Goal: Navigation & Orientation: Find specific page/section

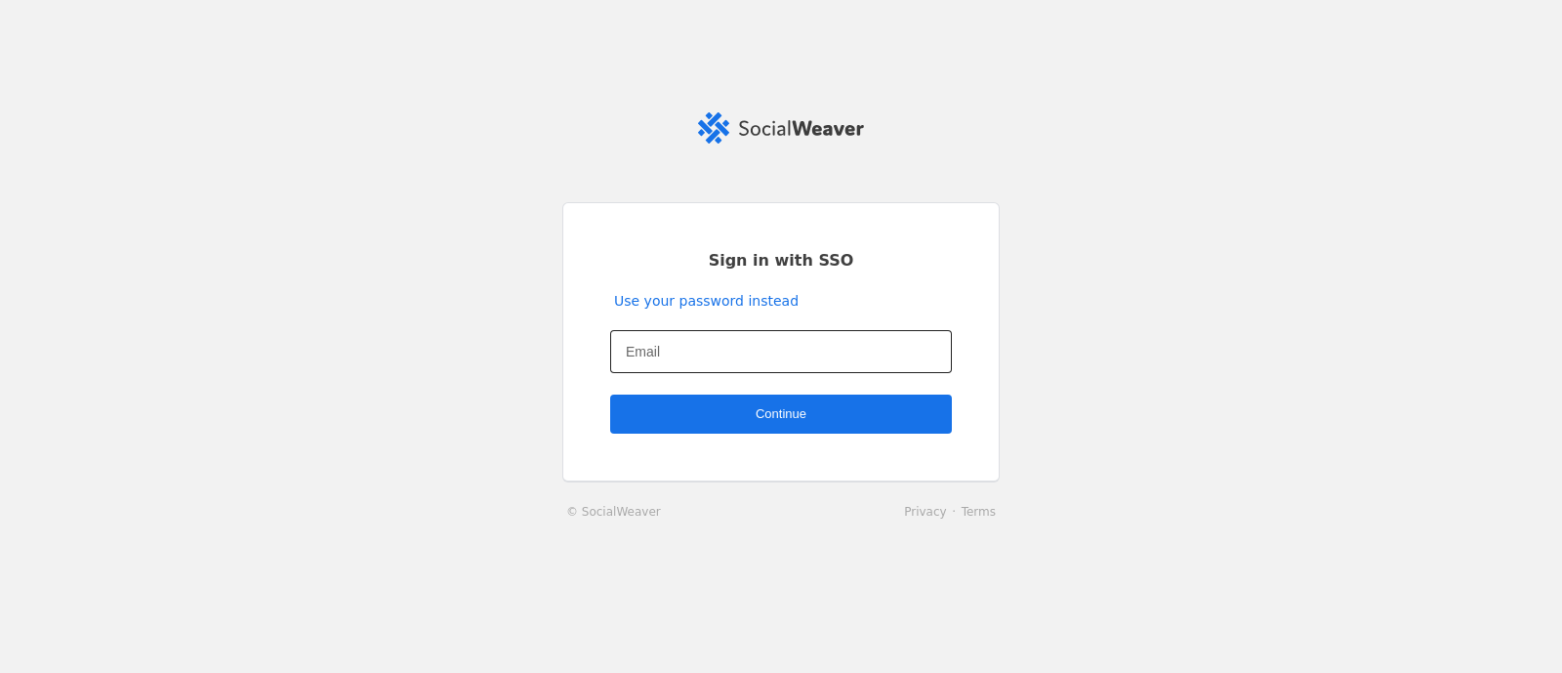
click at [639, 351] on mat-label "Email" at bounding box center [643, 351] width 34 height 23
click at [639, 351] on input "Email" at bounding box center [781, 351] width 310 height 23
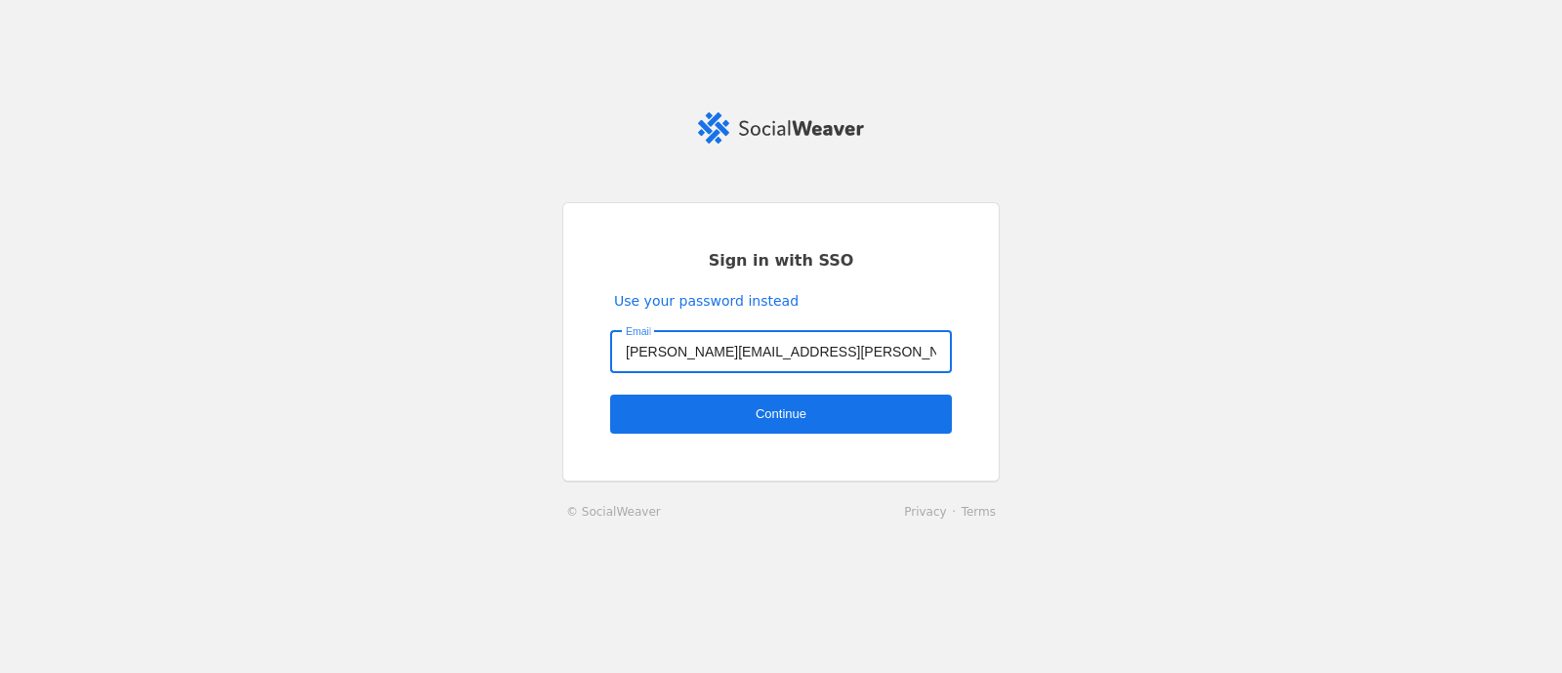
type input "[PERSON_NAME][EMAIL_ADDRESS][PERSON_NAME][DOMAIN_NAME]"
click at [782, 416] on span "Continue" at bounding box center [781, 414] width 51 height 20
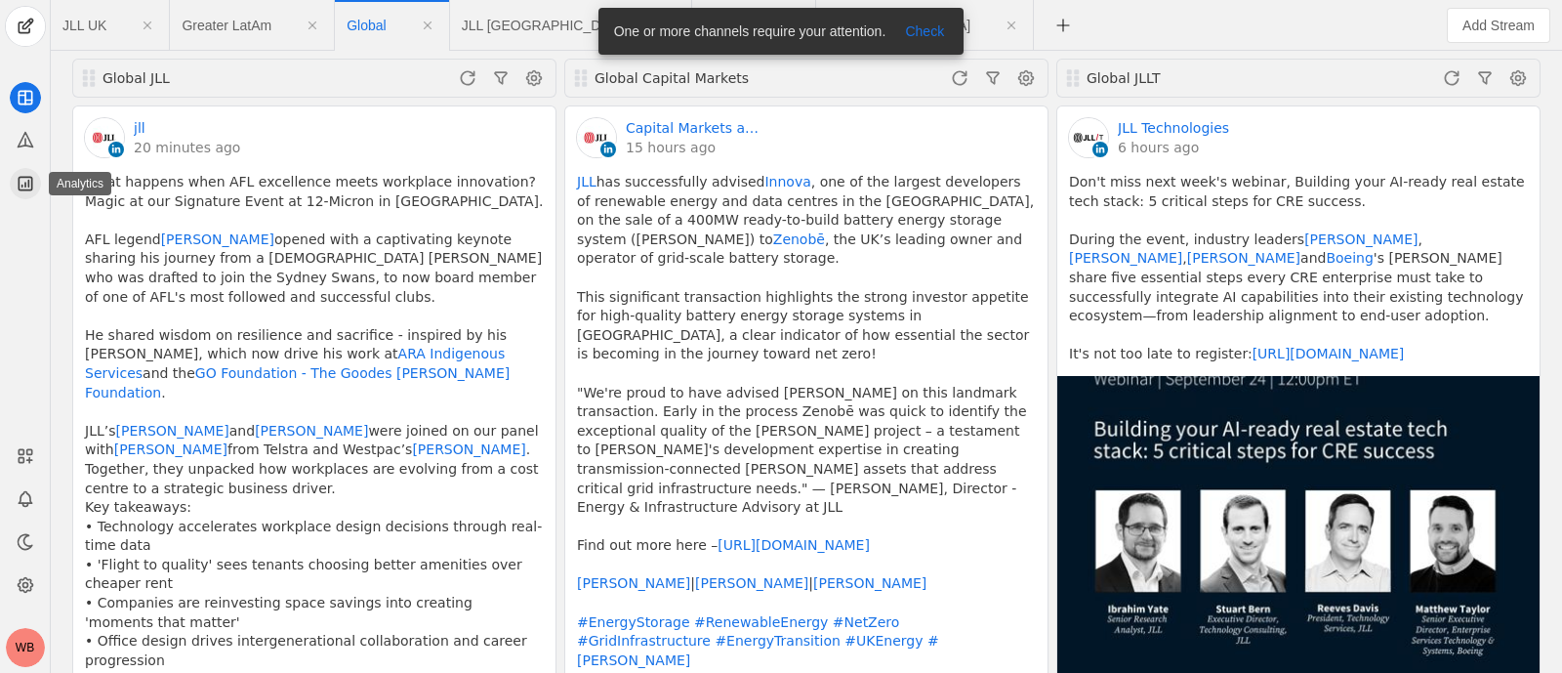
click at [19, 179] on icon at bounding box center [25, 183] width 13 height 13
